Goal: Navigation & Orientation: Find specific page/section

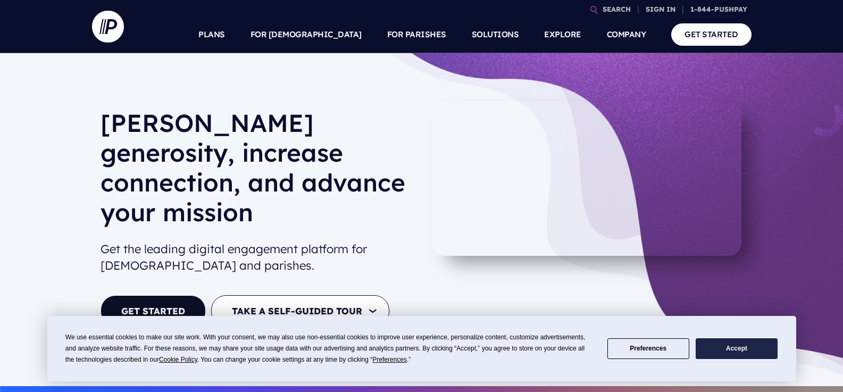
click at [739, 346] on button "Accept" at bounding box center [736, 348] width 82 height 21
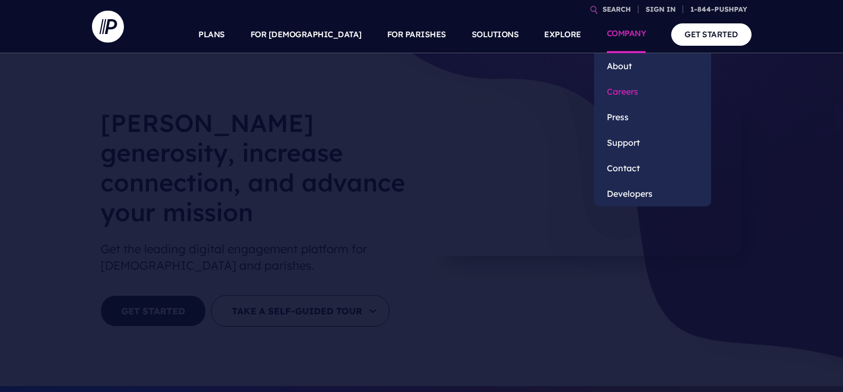
click at [631, 94] on link "Careers" at bounding box center [652, 92] width 117 height 26
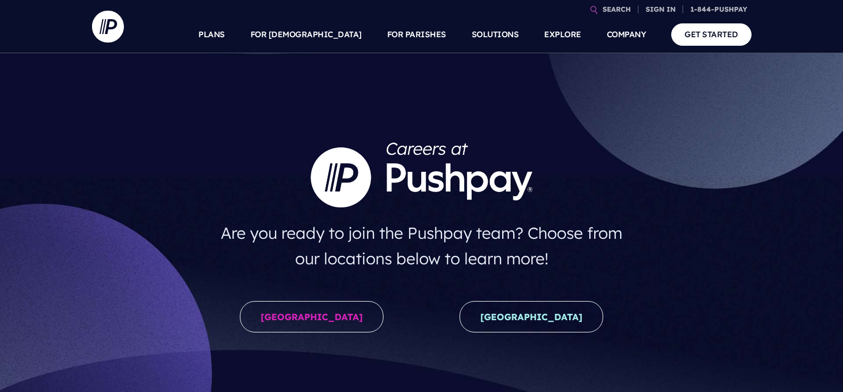
drag, startPoint x: 328, startPoint y: 318, endPoint x: 539, endPoint y: 55, distance: 337.4
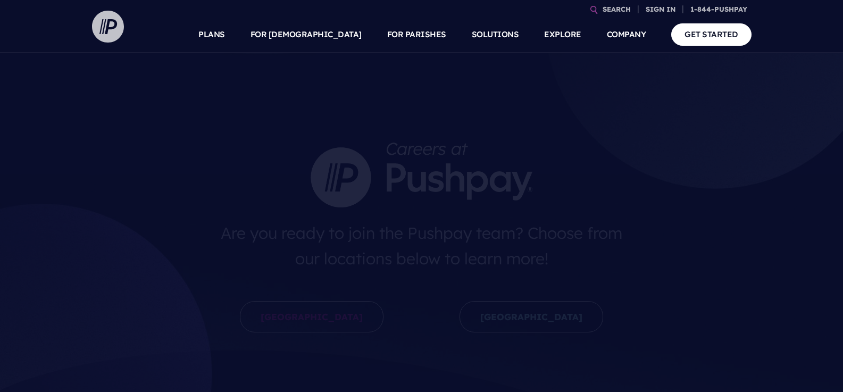
click at [105, 24] on img at bounding box center [108, 27] width 32 height 32
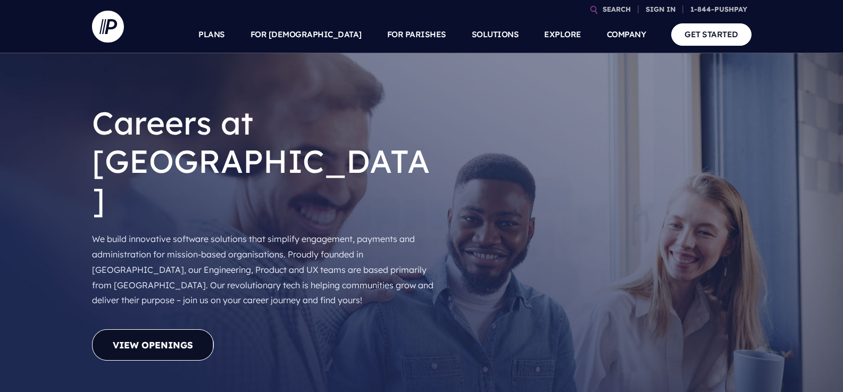
click at [175, 329] on link "View Openings" at bounding box center [153, 344] width 122 height 31
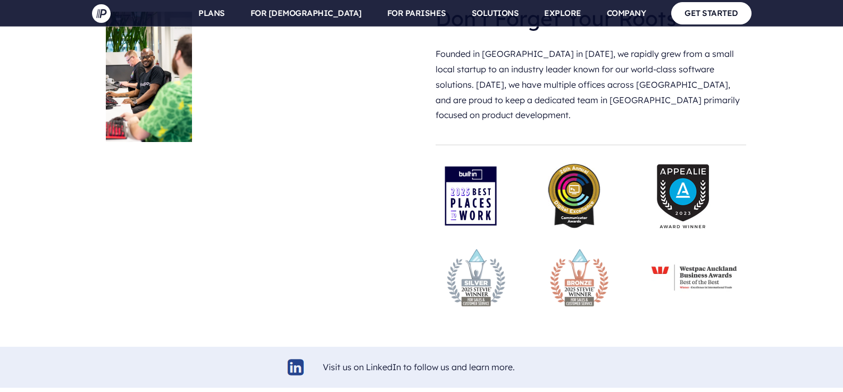
scroll to position [2566, 0]
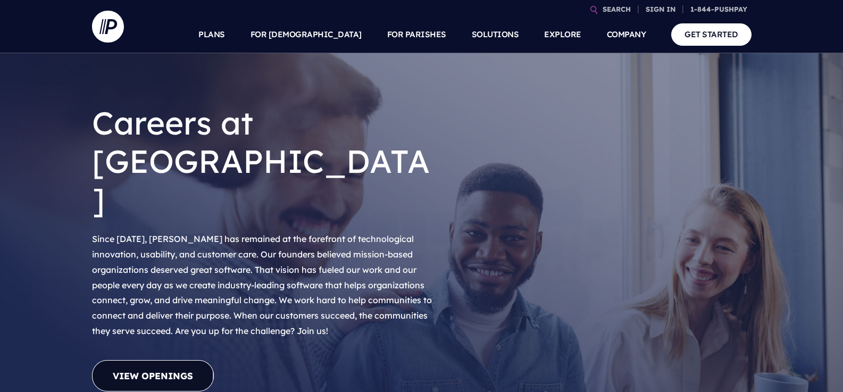
drag, startPoint x: 0, startPoint y: 0, endPoint x: 162, endPoint y: 288, distance: 329.9
click at [159, 360] on link "View Openings" at bounding box center [153, 375] width 122 height 31
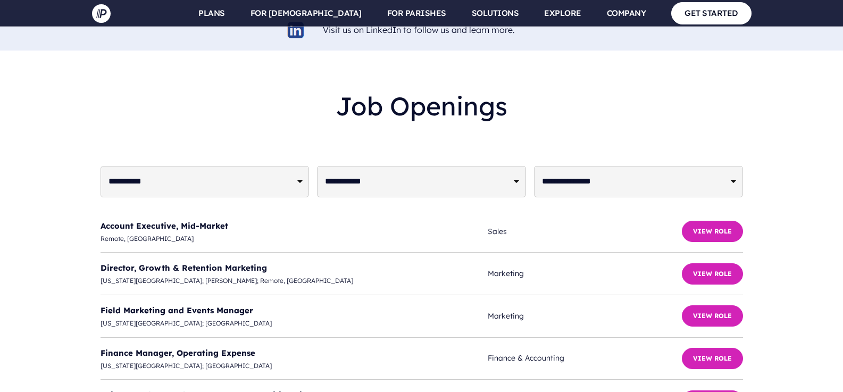
scroll to position [2569, 0]
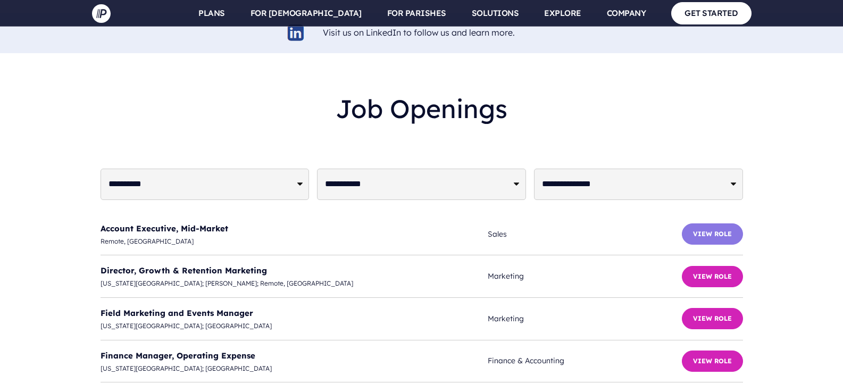
click at [702, 223] on button "View Role" at bounding box center [712, 233] width 61 height 21
